Goal: Transaction & Acquisition: Purchase product/service

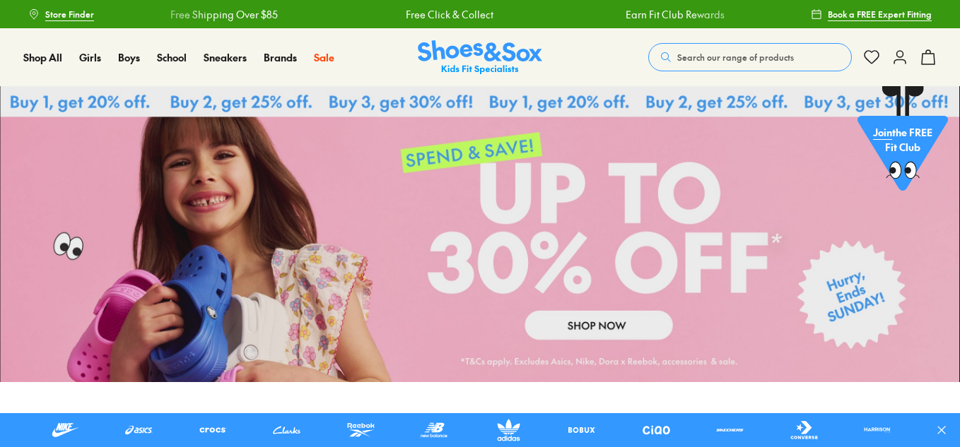
click at [717, 51] on span "Search our range of products" at bounding box center [735, 57] width 117 height 13
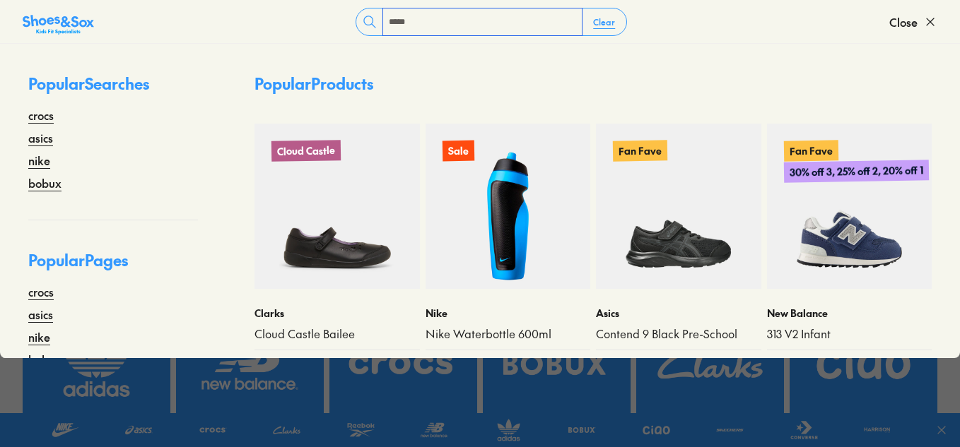
type input "*****"
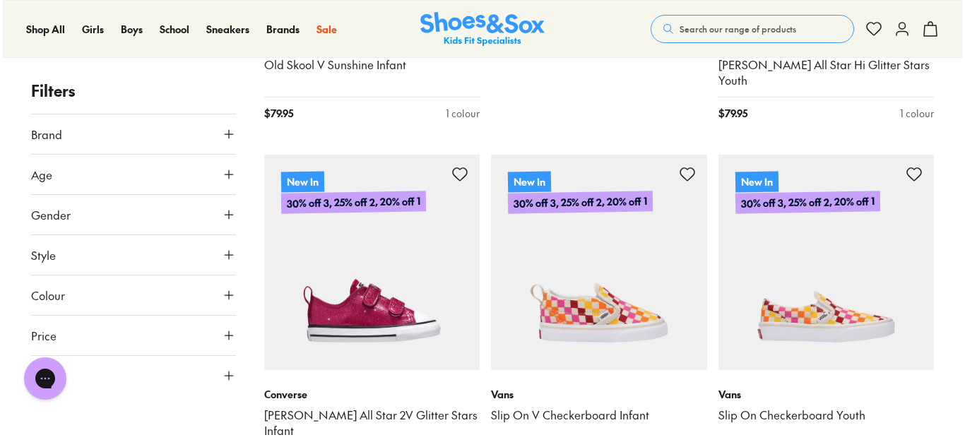
scroll to position [409, 0]
